Goal: Task Accomplishment & Management: Manage account settings

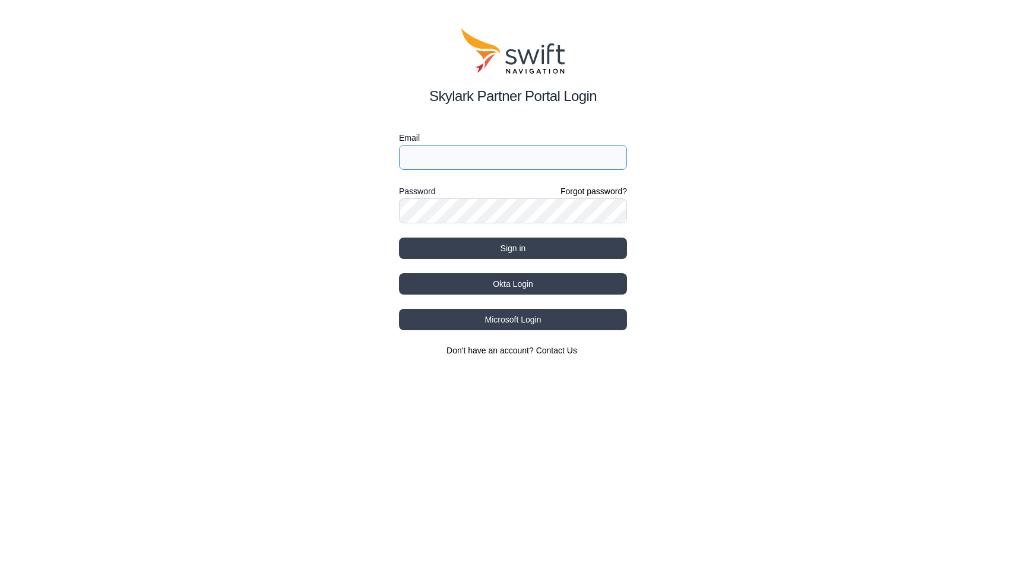
click at [449, 161] on input "Email" at bounding box center [513, 157] width 228 height 25
click at [374, 204] on div "Skylark Partner Portal Login Email Password Forgot password? Sign in Okta Login…" at bounding box center [513, 192] width 1026 height 385
click at [569, 156] on input "Email" at bounding box center [513, 157] width 228 height 25
paste input "[EMAIL_ADDRESS][DOMAIN_NAME]"
type input "[EMAIL_ADDRESS][DOMAIN_NAME]"
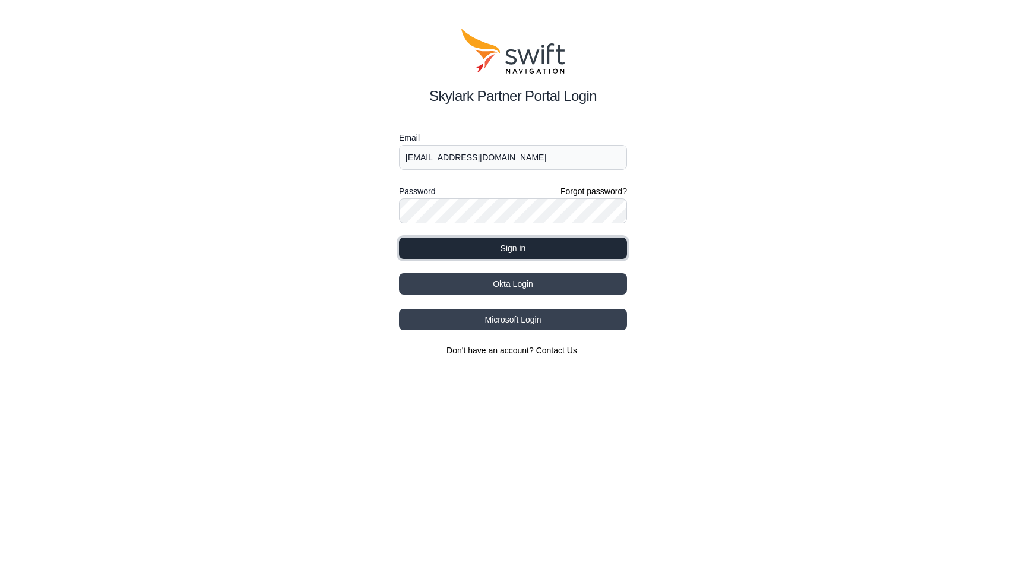
click at [467, 241] on button "Sign in" at bounding box center [513, 247] width 228 height 21
click at [592, 243] on button "Sign in" at bounding box center [513, 247] width 228 height 21
